Goal: Transaction & Acquisition: Purchase product/service

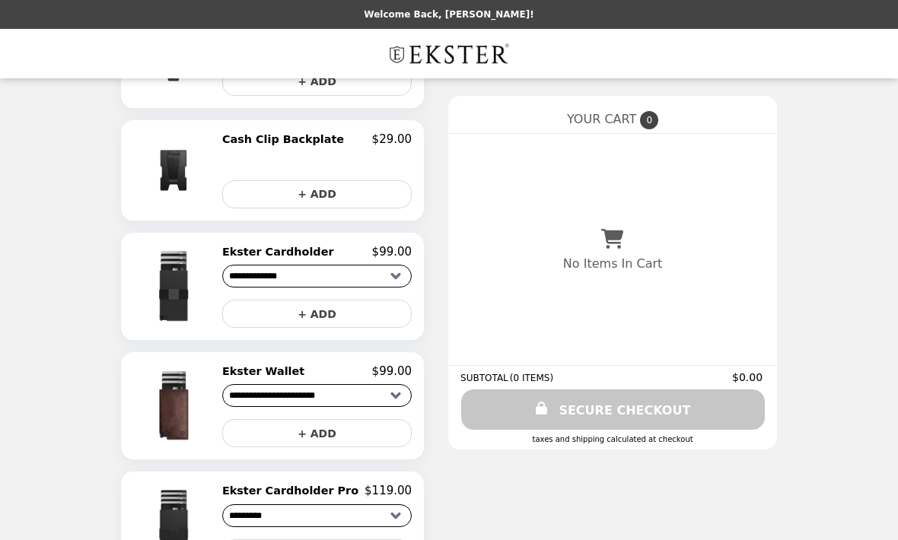
scroll to position [851, 0]
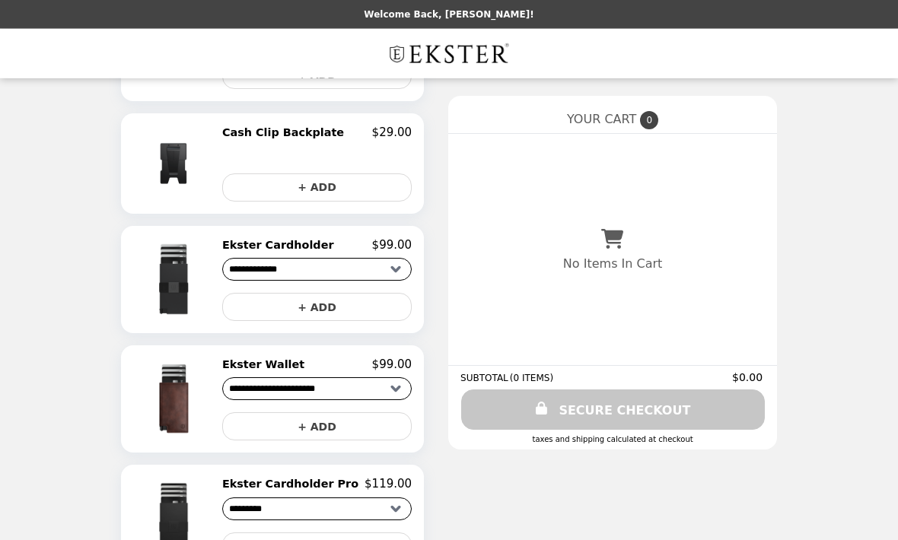
click at [396, 505] on select "**********" at bounding box center [317, 510] width 190 height 23
select select "**********"
click at [202, 524] on img at bounding box center [175, 519] width 87 height 83
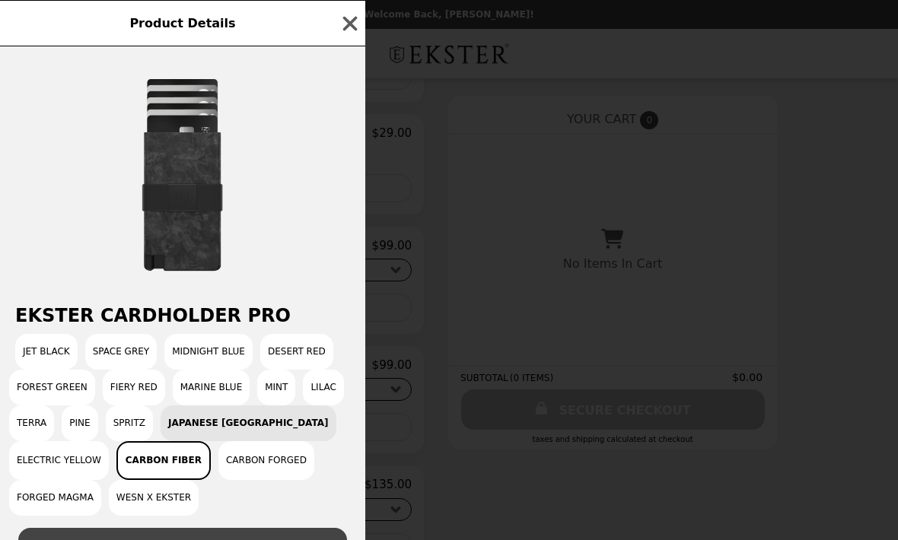
click at [168, 495] on button "Wesn x Ekster" at bounding box center [154, 498] width 90 height 36
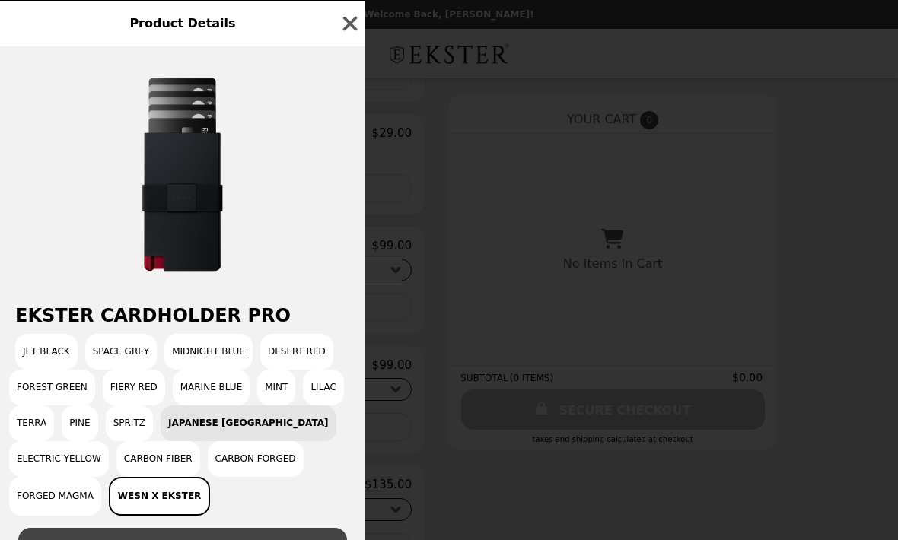
scroll to position [0, 0]
click at [336, 387] on button "Lilac" at bounding box center [323, 388] width 41 height 36
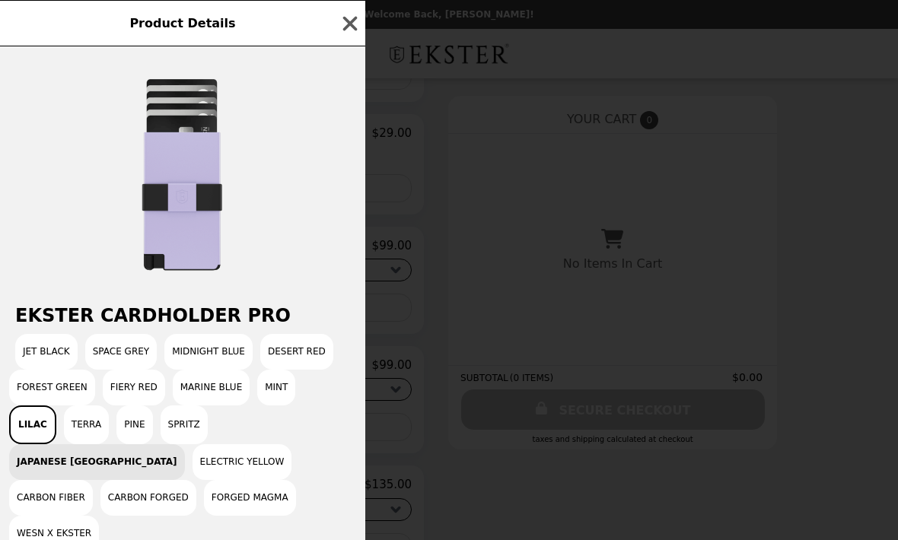
click at [285, 385] on button "Mint" at bounding box center [276, 388] width 38 height 36
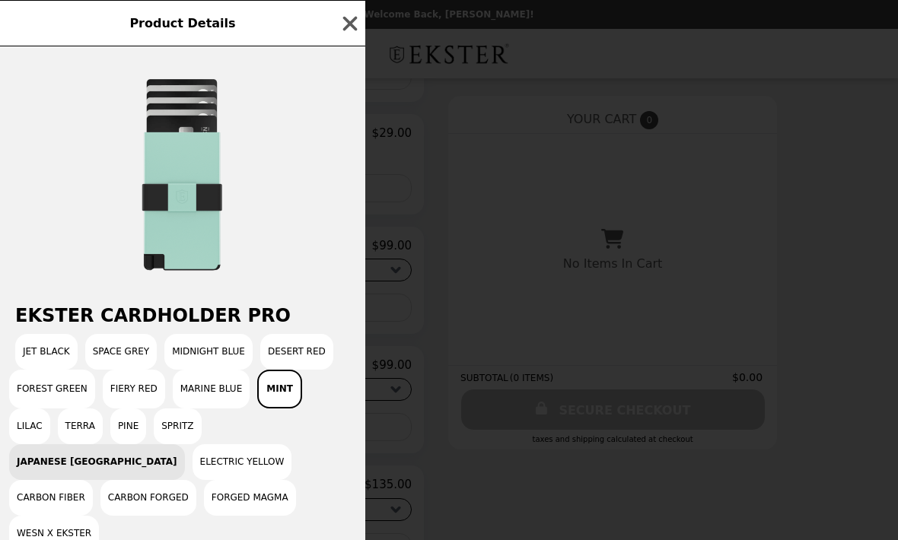
click at [318, 354] on button "Desert Red" at bounding box center [296, 352] width 73 height 36
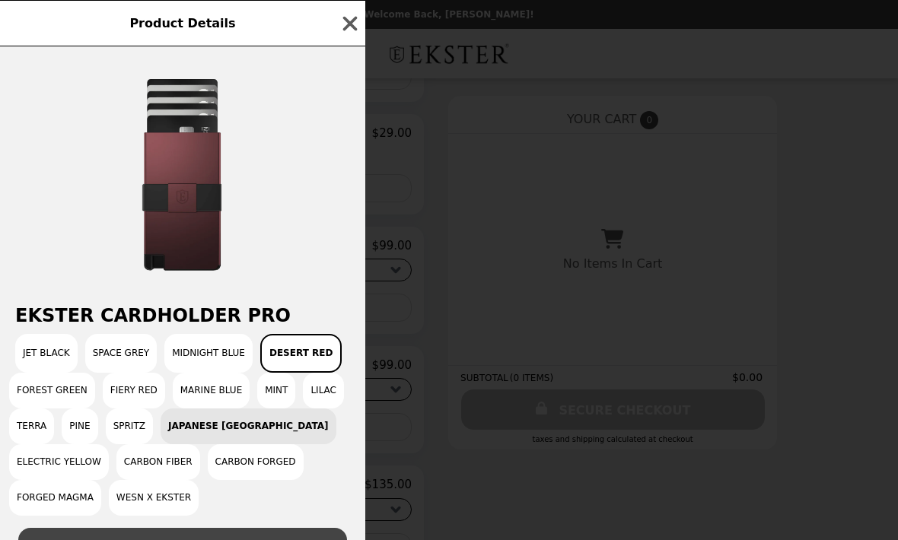
click at [228, 393] on button "Marine Blue" at bounding box center [212, 391] width 78 height 36
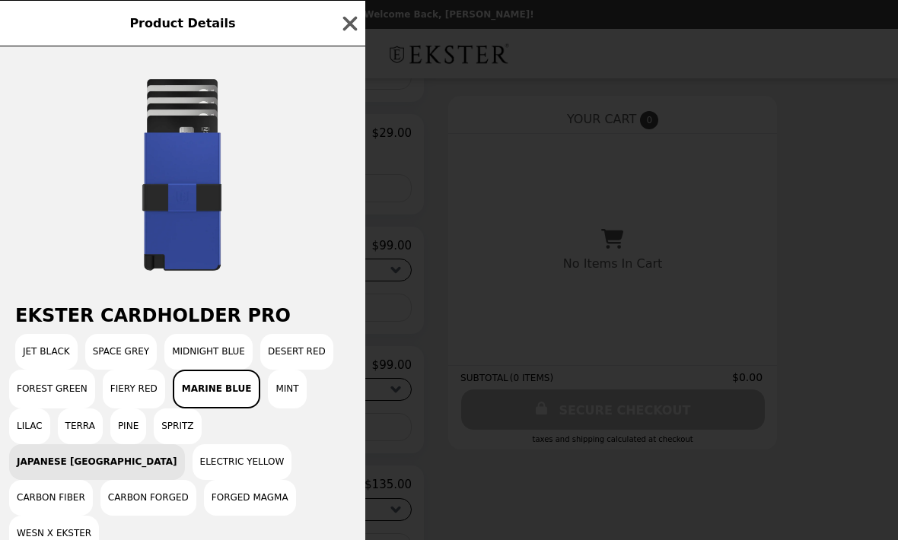
click at [236, 354] on button "Midnight Blue" at bounding box center [208, 352] width 88 height 36
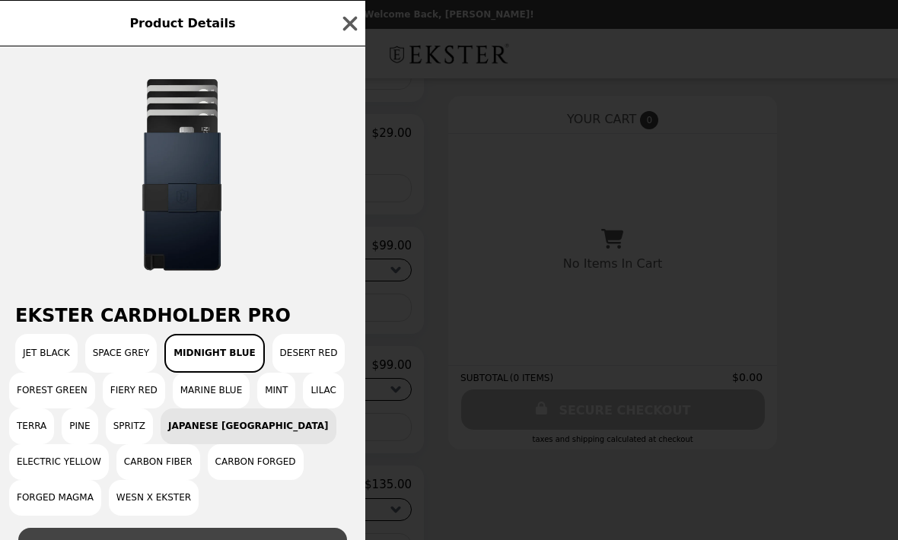
click at [142, 387] on button "Fiery Red" at bounding box center [134, 391] width 62 height 36
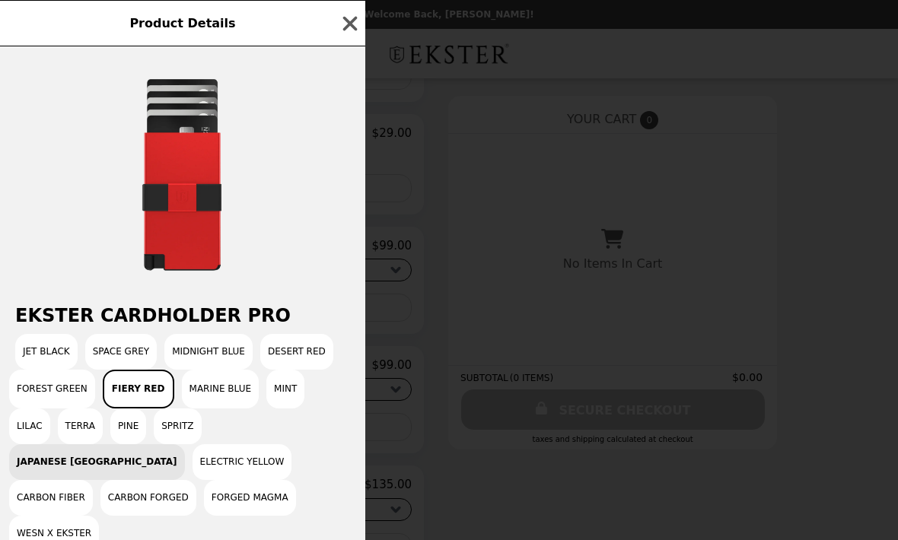
click at [141, 343] on button "Space Grey" at bounding box center [121, 352] width 72 height 36
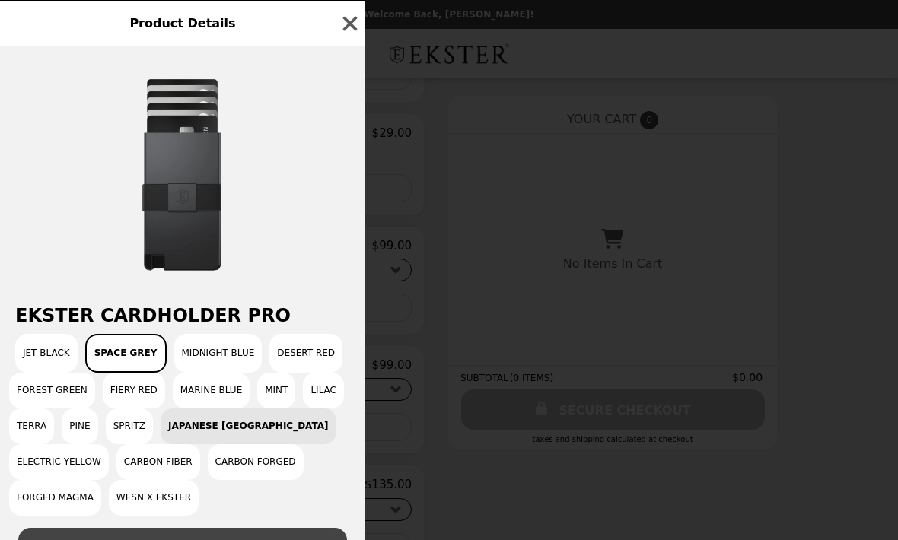
click at [260, 431] on div "Jet Black Space Grey Midnight Blue Desert Red Forest Green Fiery Red Marine Blu…" at bounding box center [182, 425] width 347 height 182
click at [263, 417] on div "Jet Black Space Grey Midnight Blue Desert Red Forest Green Fiery Red Marine Blu…" at bounding box center [182, 425] width 347 height 182
click at [177, 461] on button "Carbon Fiber" at bounding box center [158, 463] width 84 height 36
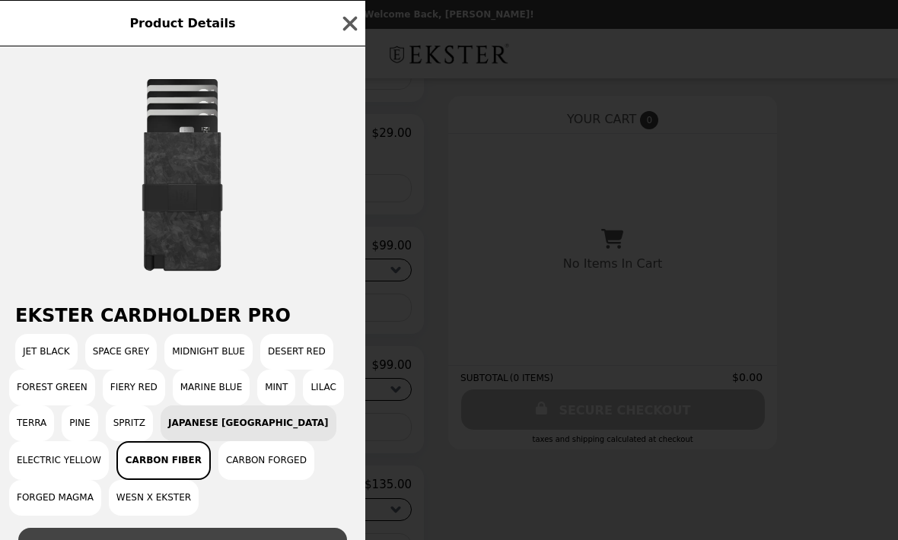
click at [285, 456] on button "Carbon Forged" at bounding box center [266, 460] width 96 height 39
click at [64, 480] on button "Electric Yellow" at bounding box center [59, 460] width 100 height 39
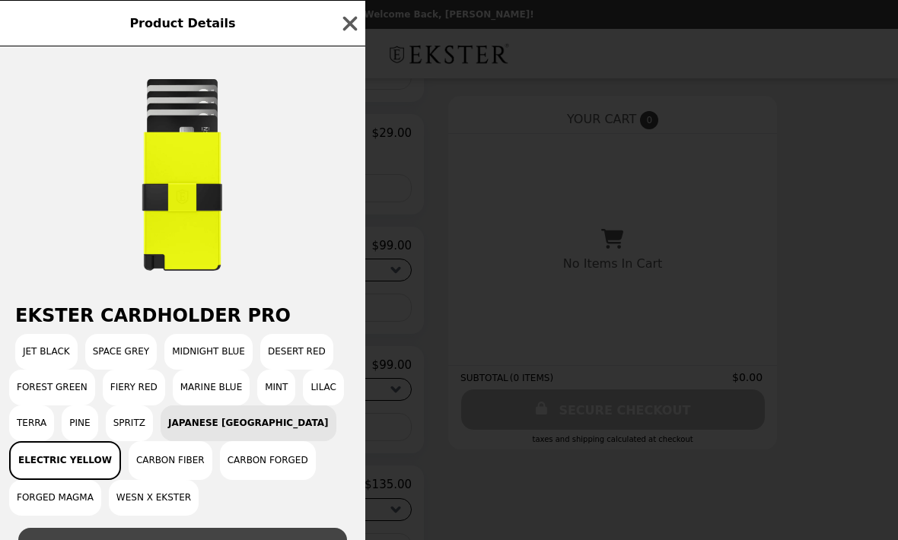
click at [30, 421] on button "Terra" at bounding box center [31, 424] width 45 height 36
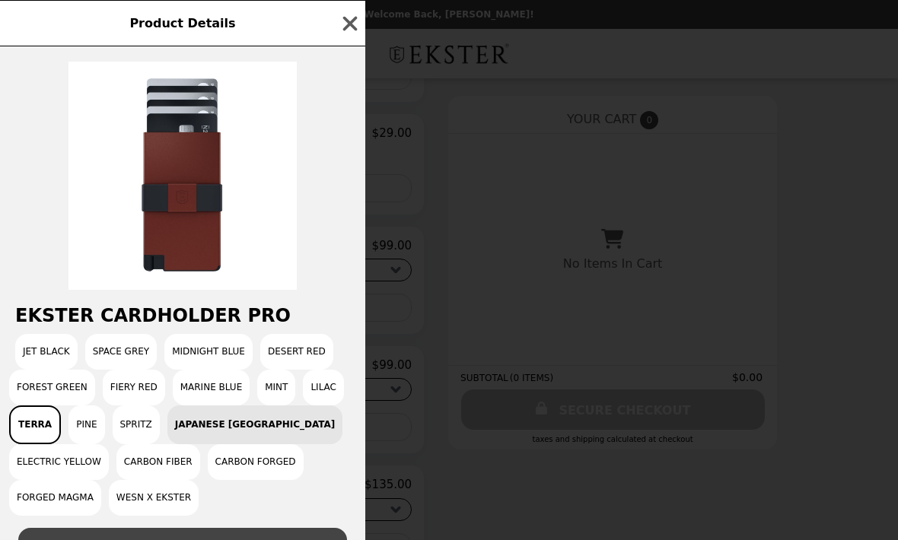
click at [129, 426] on button "Spritz" at bounding box center [136, 425] width 47 height 39
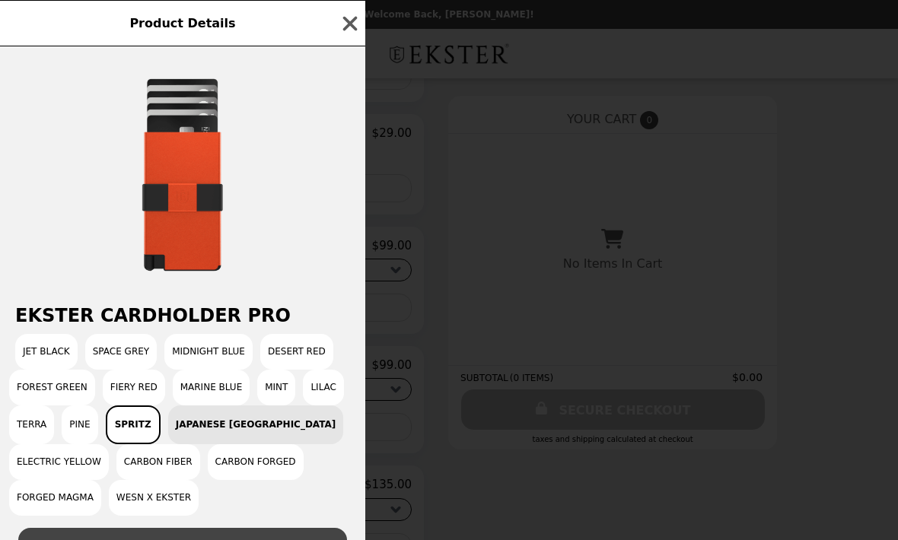
click at [360, 24] on icon "button" at bounding box center [350, 23] width 23 height 23
